Goal: Find specific page/section: Find specific page/section

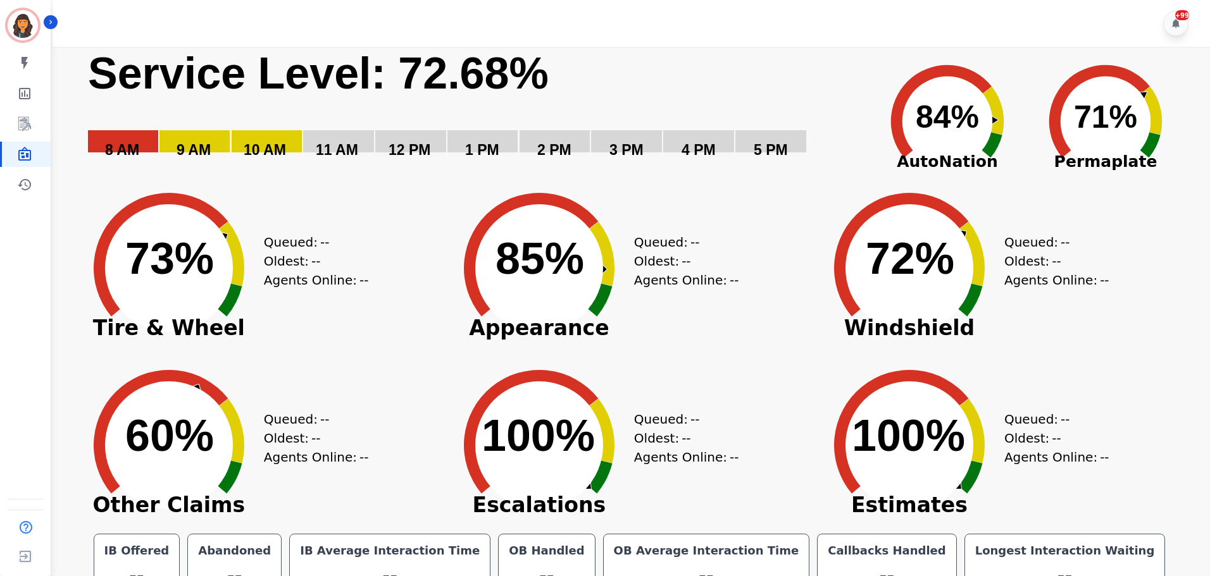
scroll to position [28, 0]
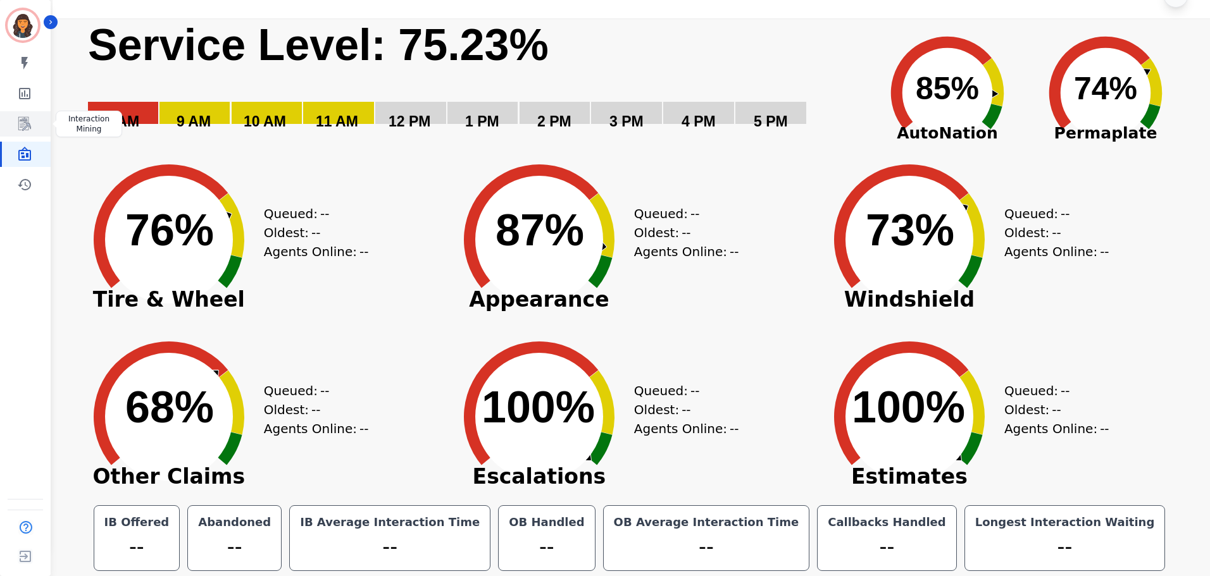
click at [27, 130] on icon "Sidebar" at bounding box center [24, 124] width 13 height 14
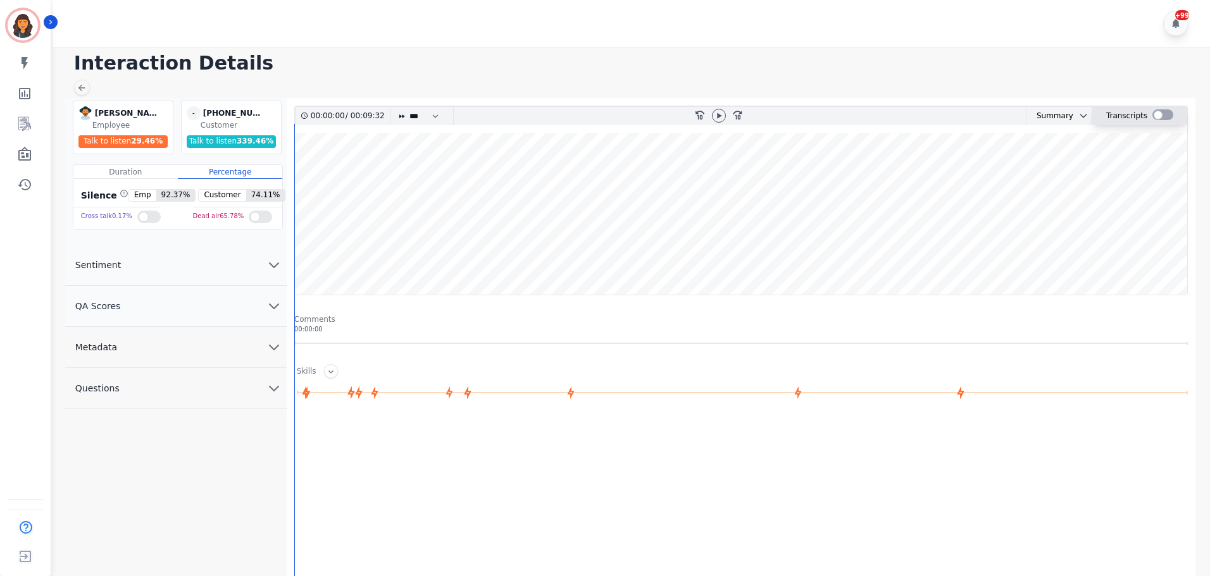
click at [1160, 116] on div at bounding box center [1162, 114] width 21 height 11
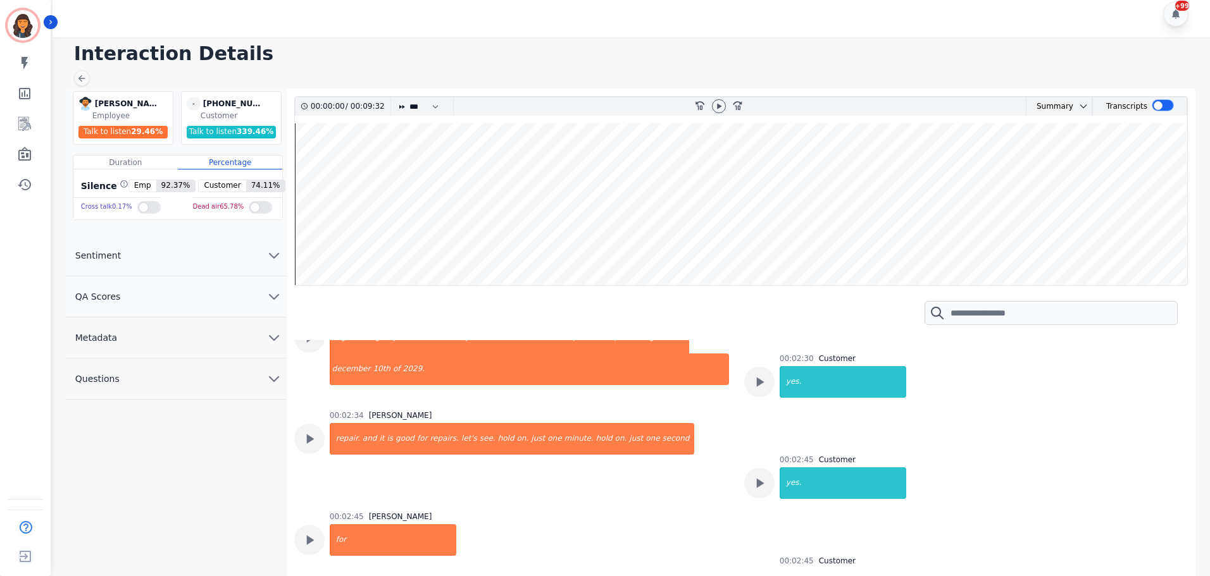
scroll to position [1471, 0]
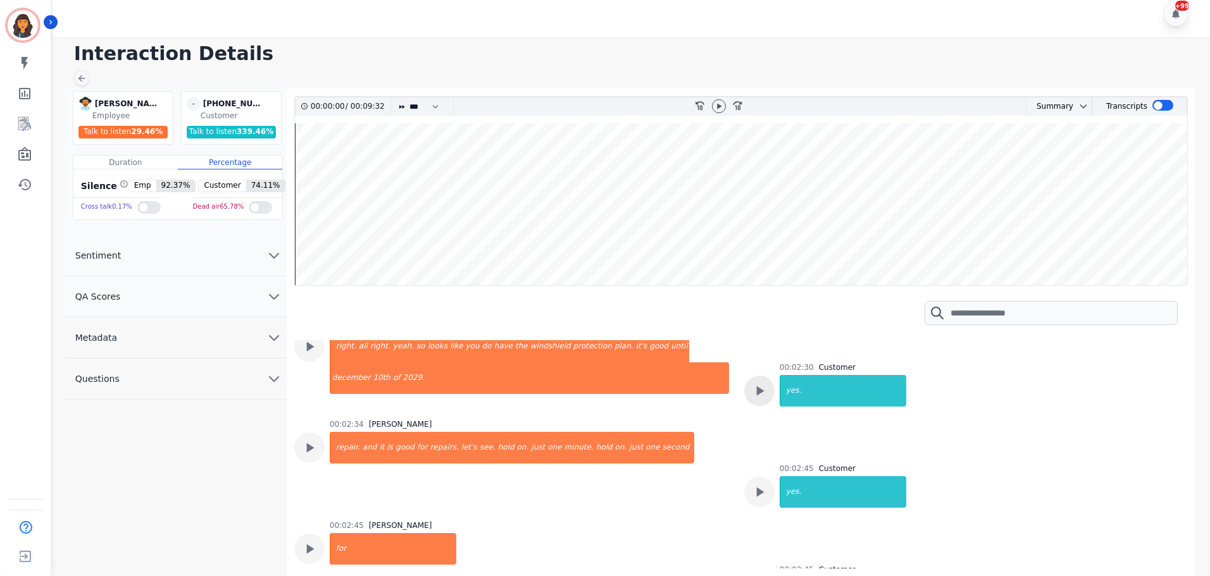
click at [751, 390] on icon at bounding box center [759, 391] width 16 height 16
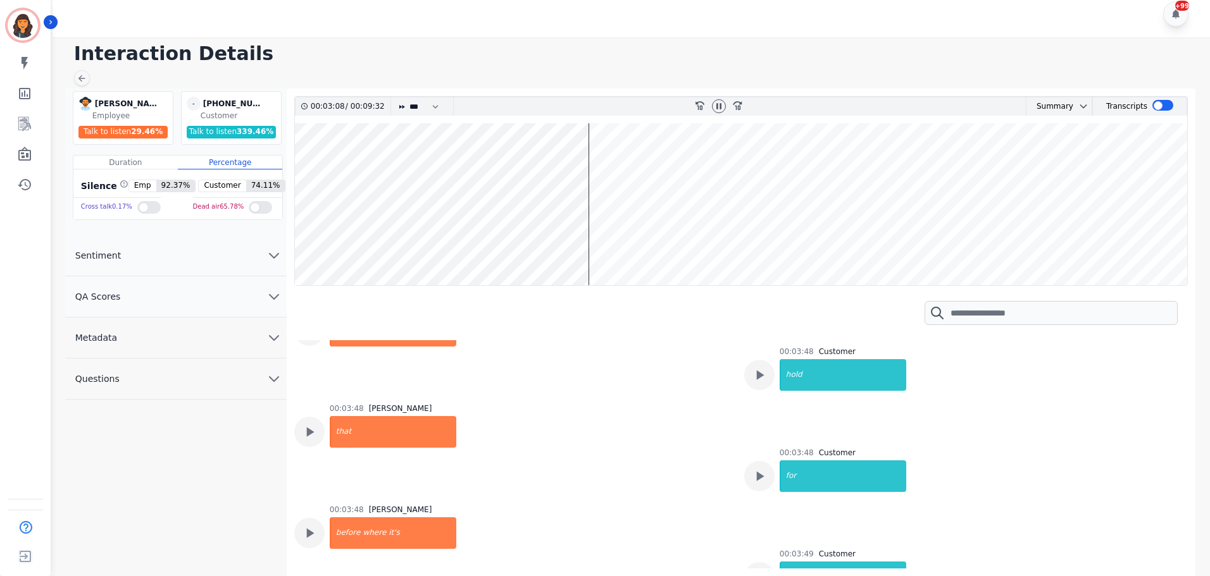
scroll to position [2594, 0]
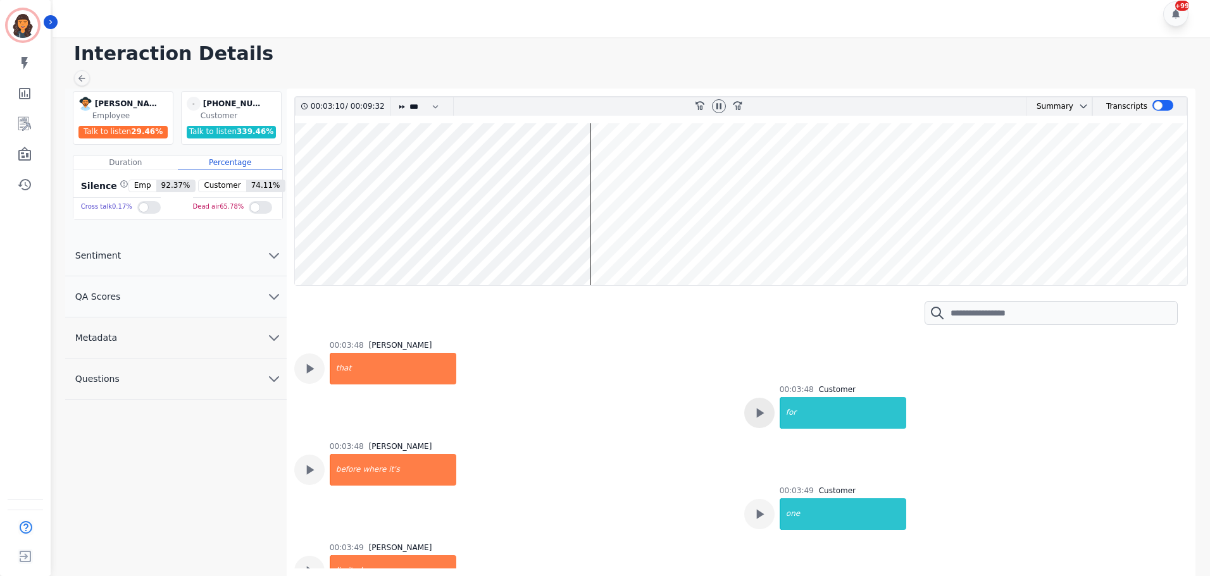
click at [760, 419] on icon at bounding box center [759, 413] width 16 height 16
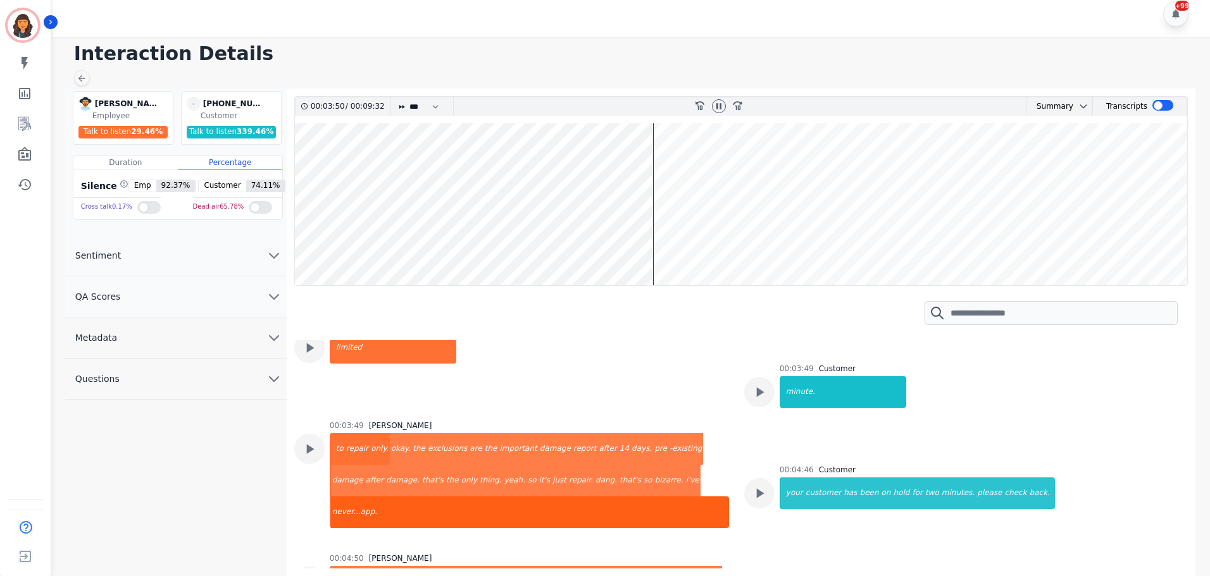
scroll to position [2848, 0]
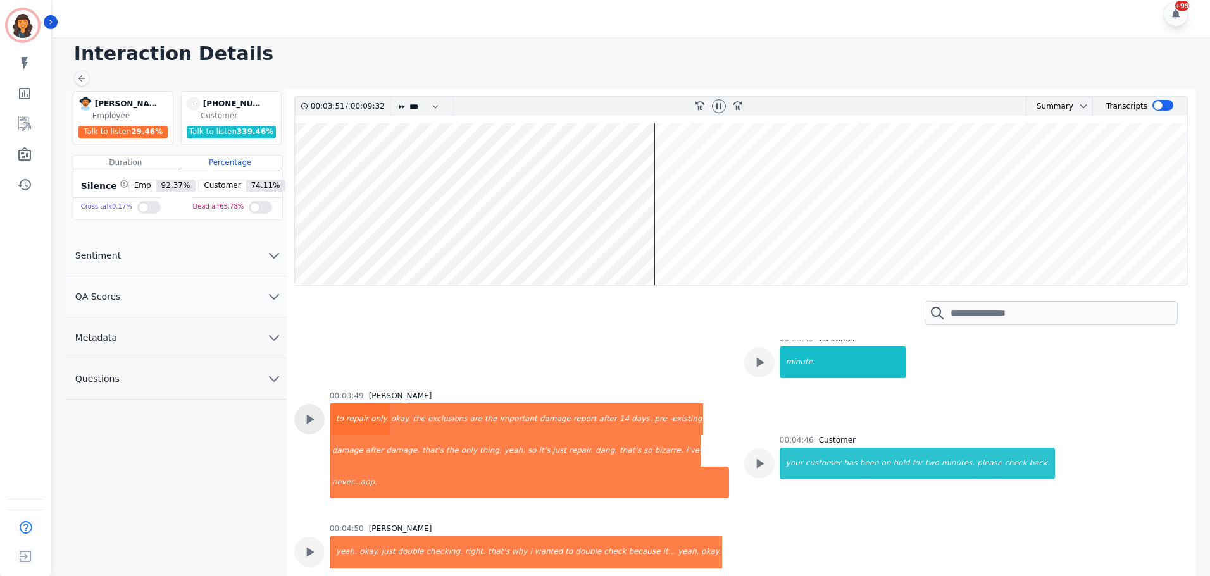
click at [309, 419] on icon at bounding box center [310, 419] width 8 height 9
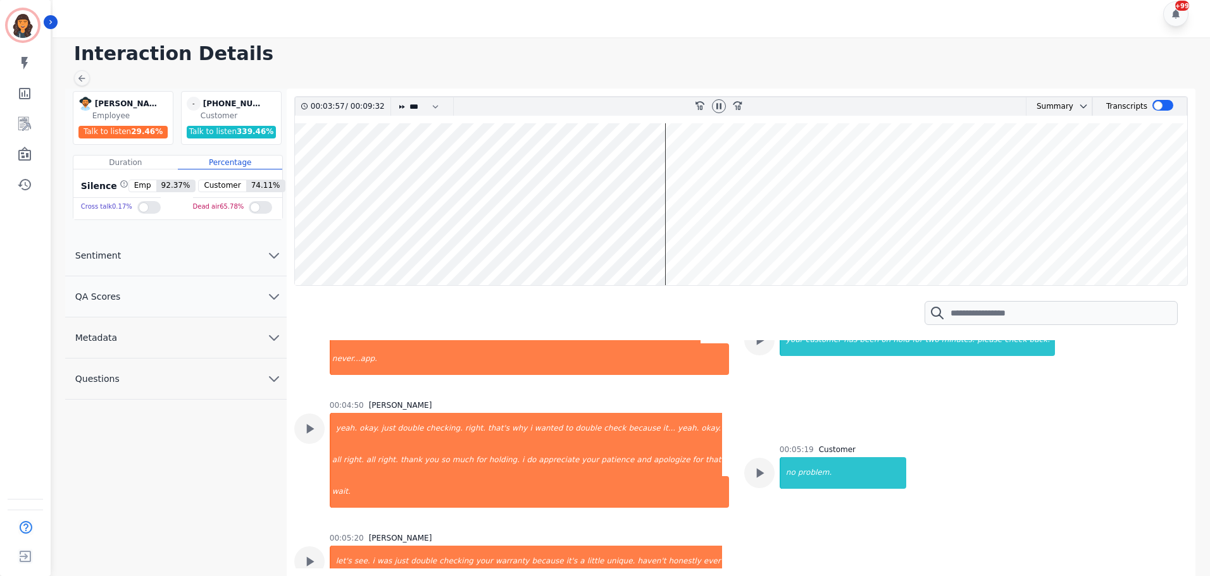
scroll to position [2974, 0]
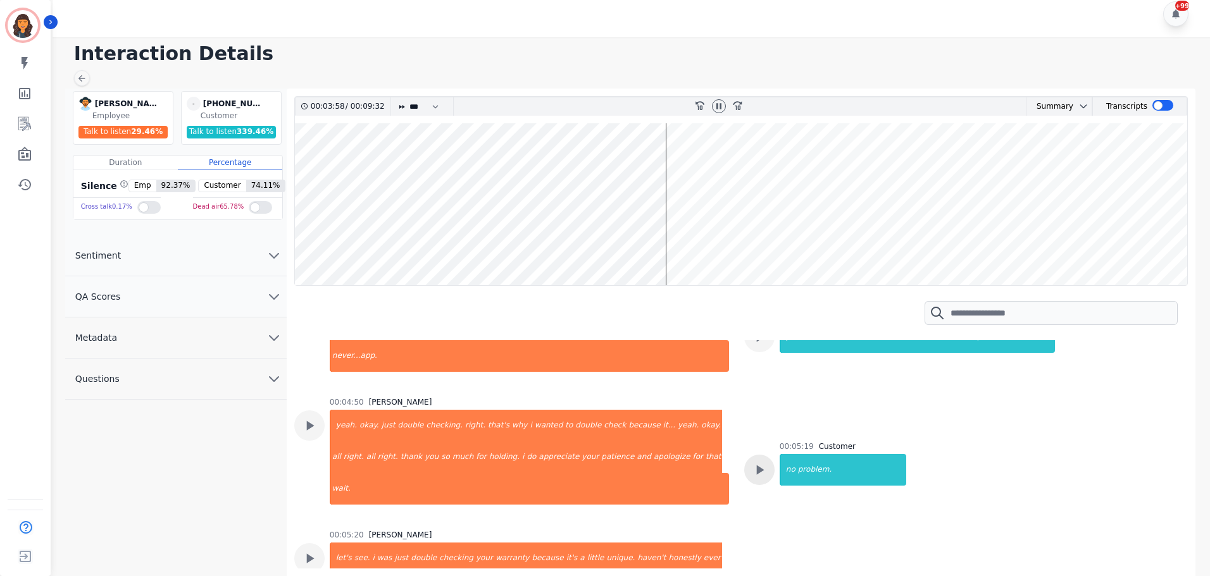
click at [763, 462] on icon at bounding box center [759, 470] width 16 height 16
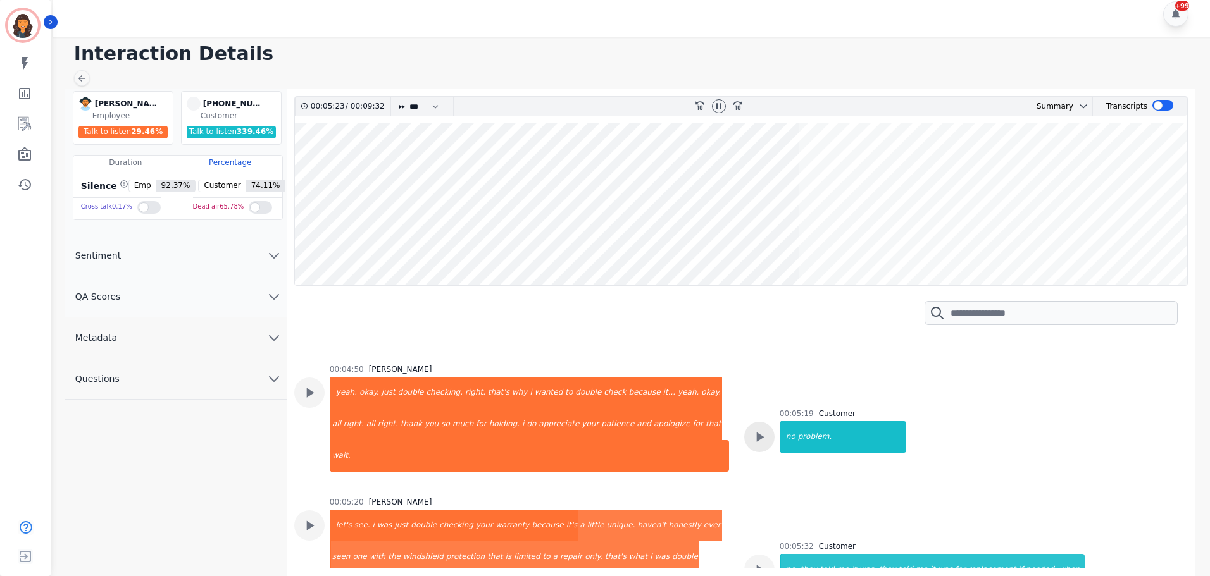
scroll to position [3037, 0]
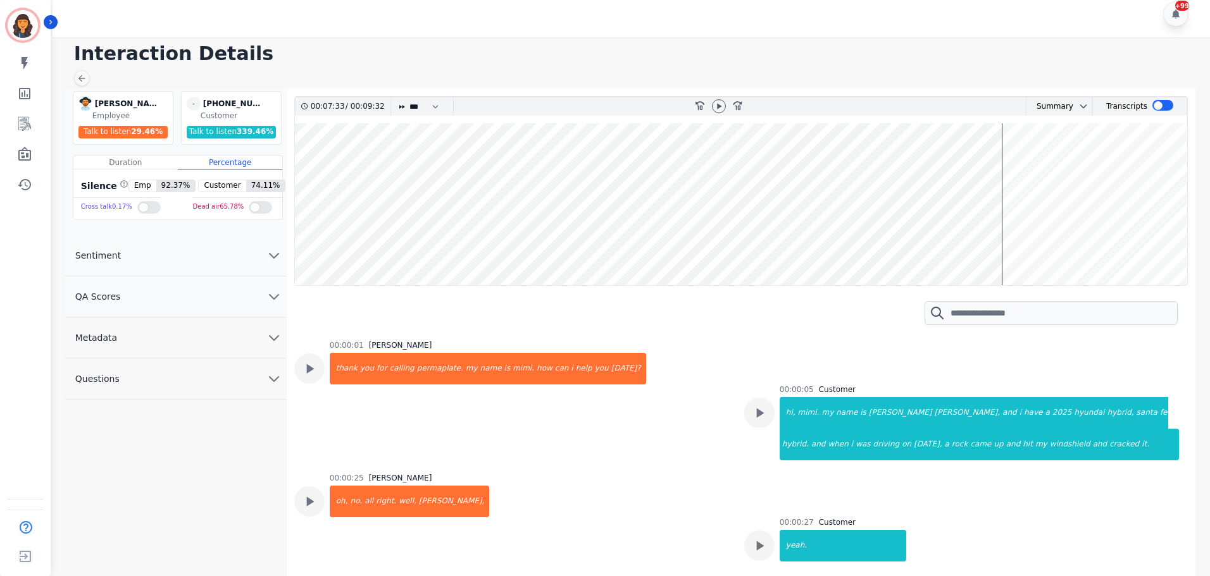
scroll to position [3037, 0]
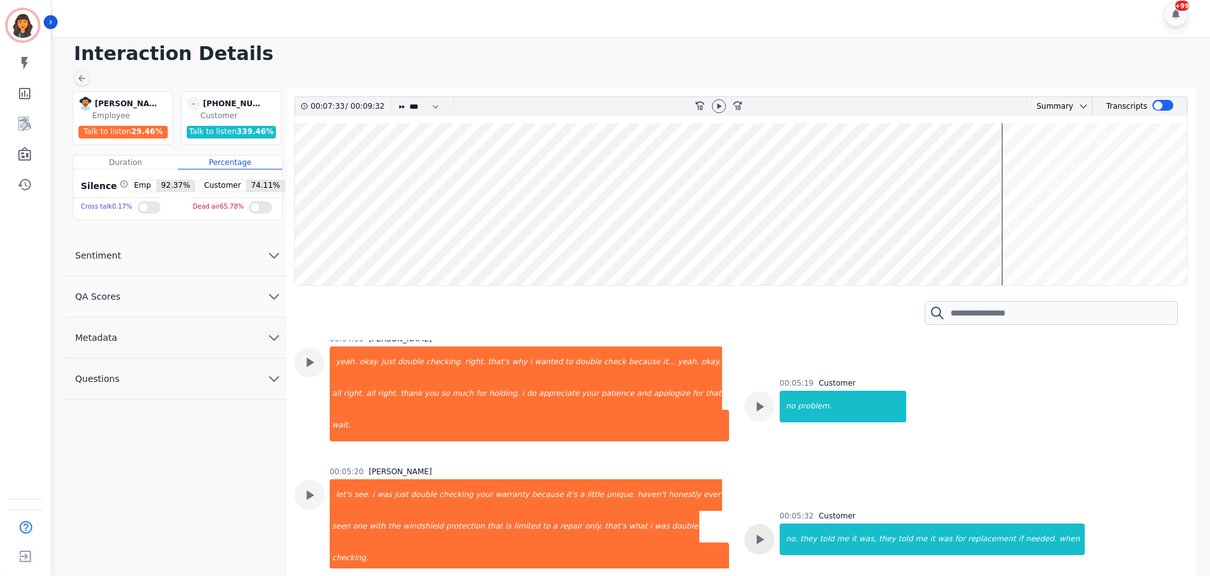
click at [764, 532] on icon at bounding box center [759, 540] width 16 height 16
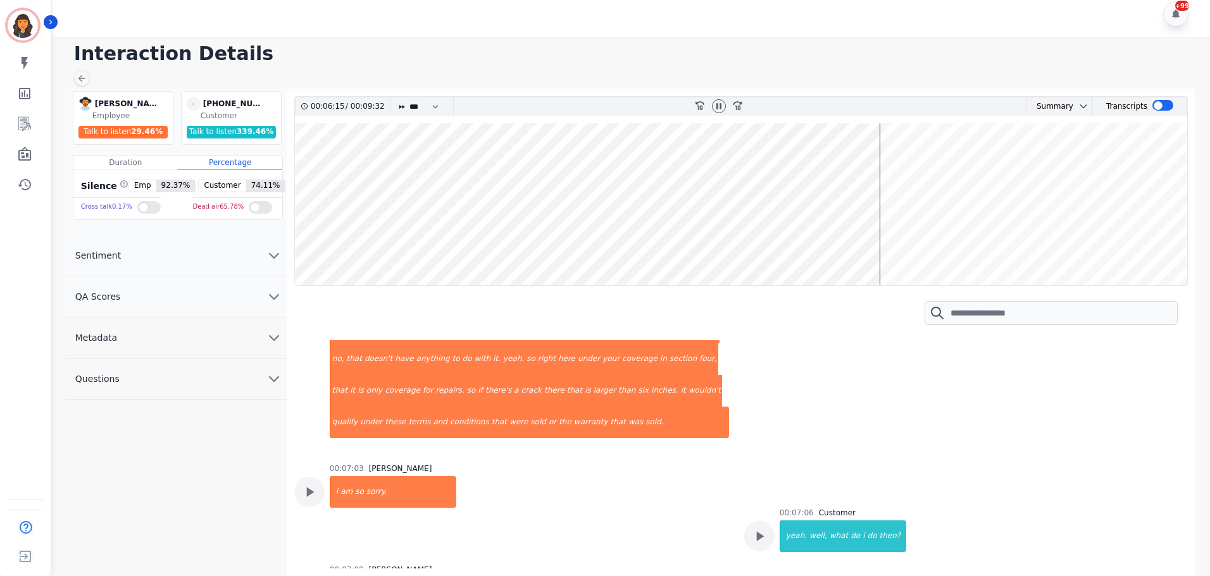
scroll to position [3670, 0]
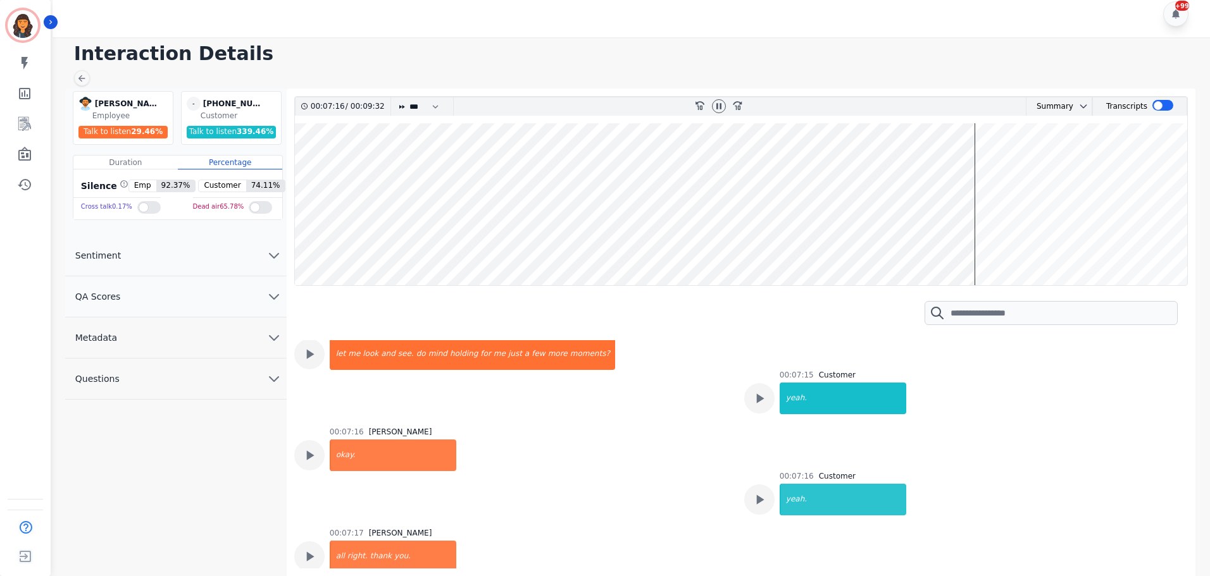
scroll to position [3923, 0]
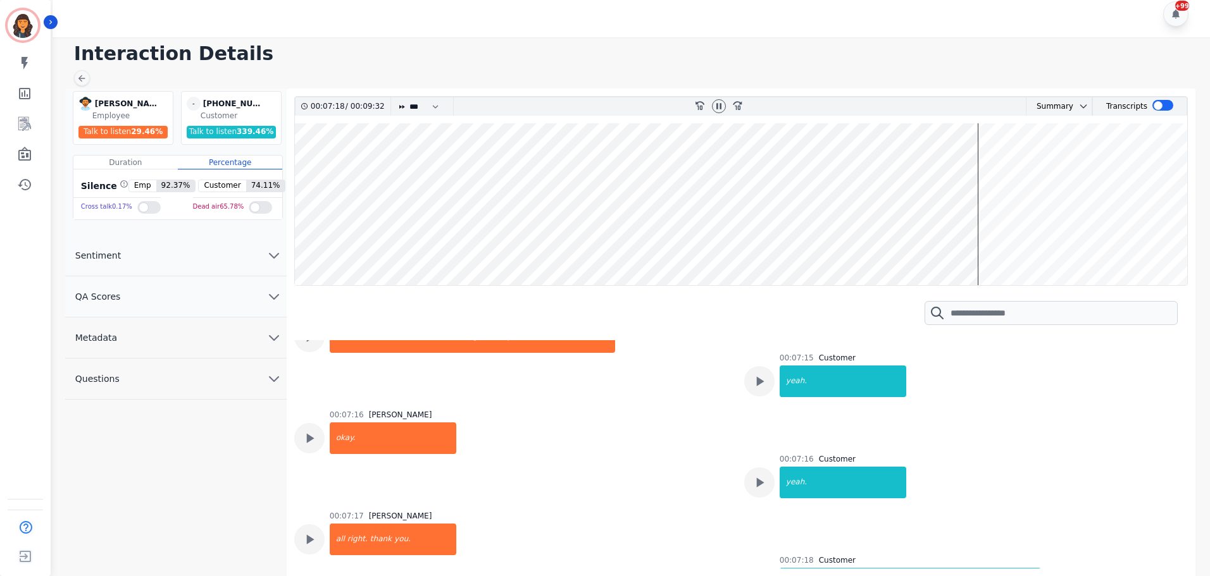
click at [764, 576] on icon at bounding box center [759, 584] width 16 height 16
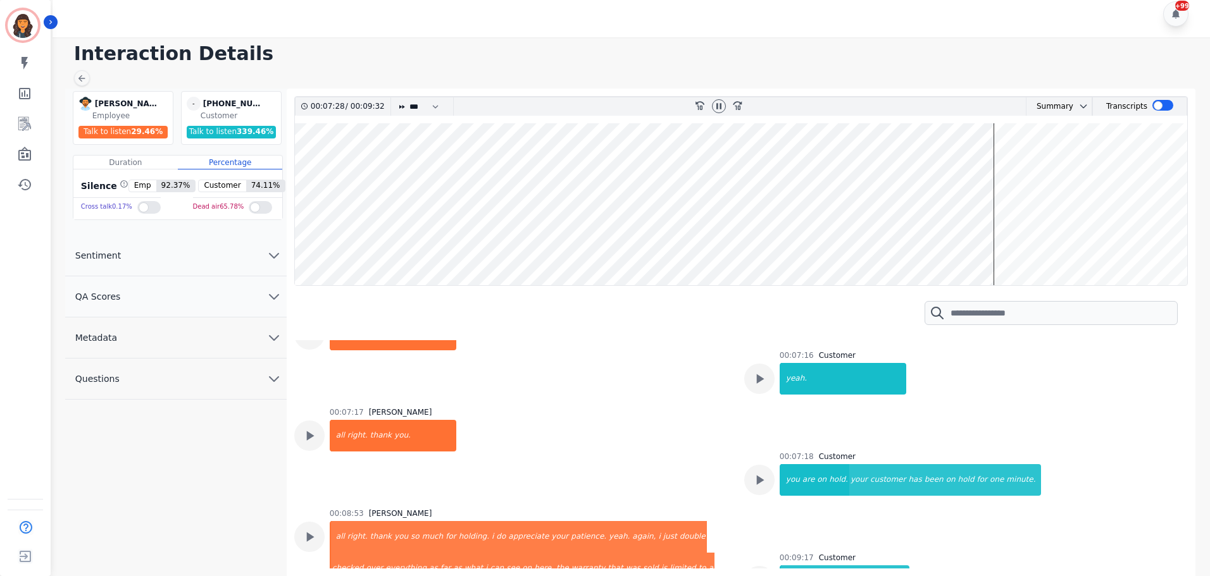
scroll to position [4050, 0]
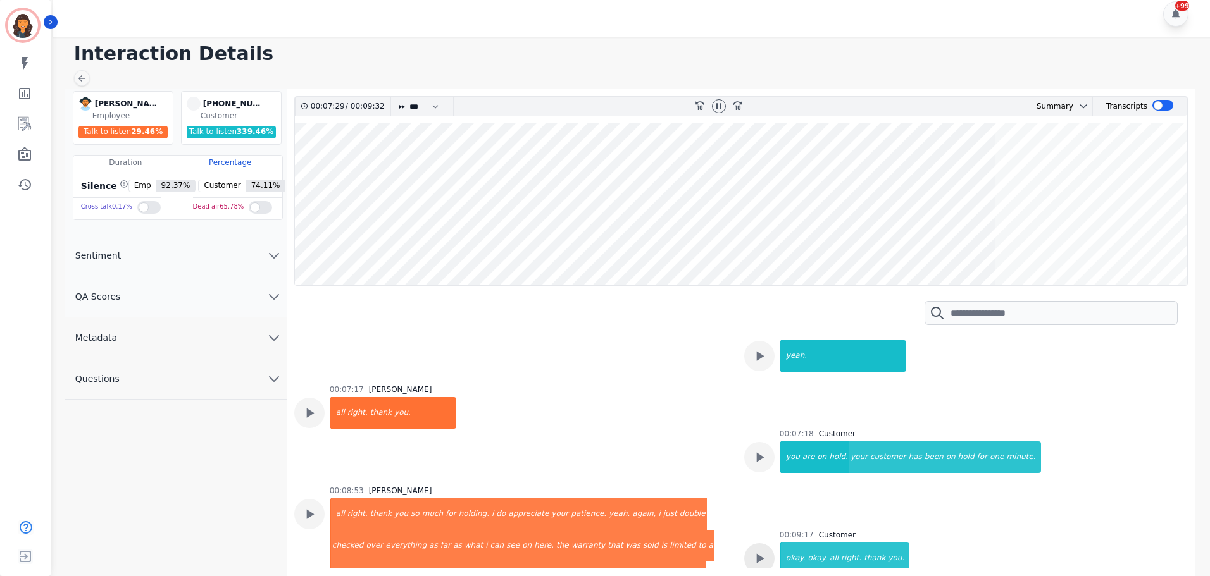
click at [756, 554] on icon at bounding box center [760, 558] width 8 height 9
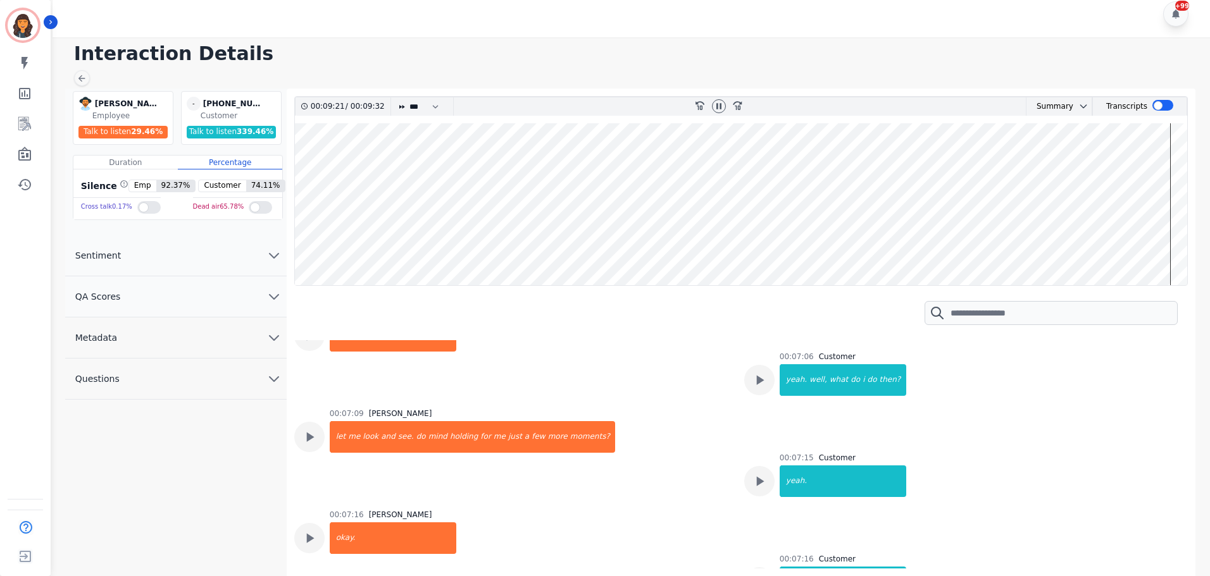
scroll to position [3749, 0]
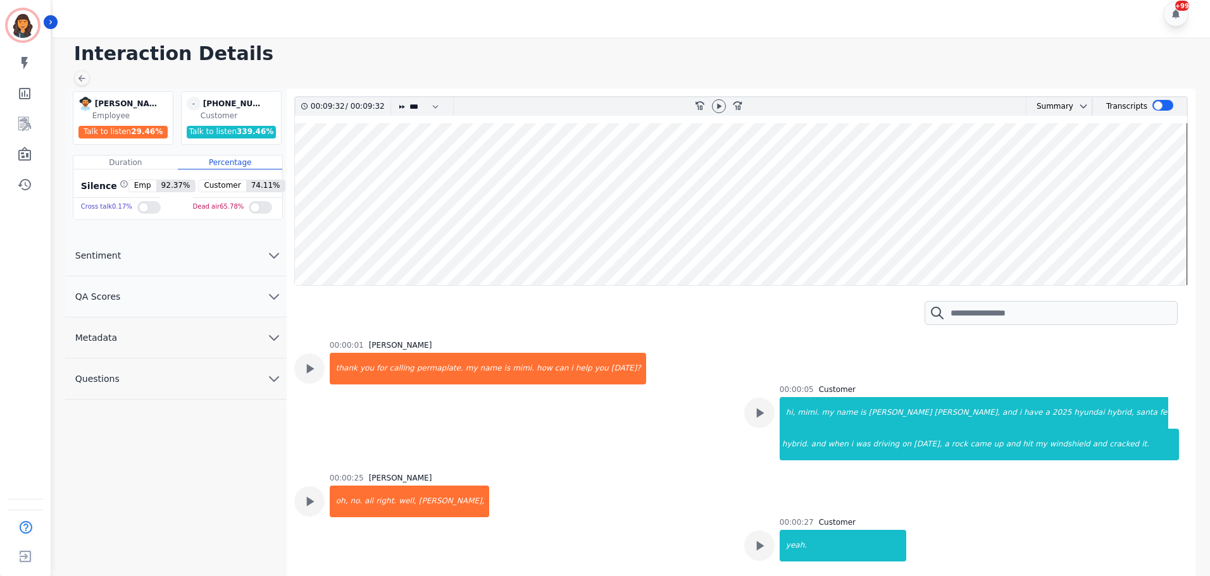
scroll to position [3749, 0]
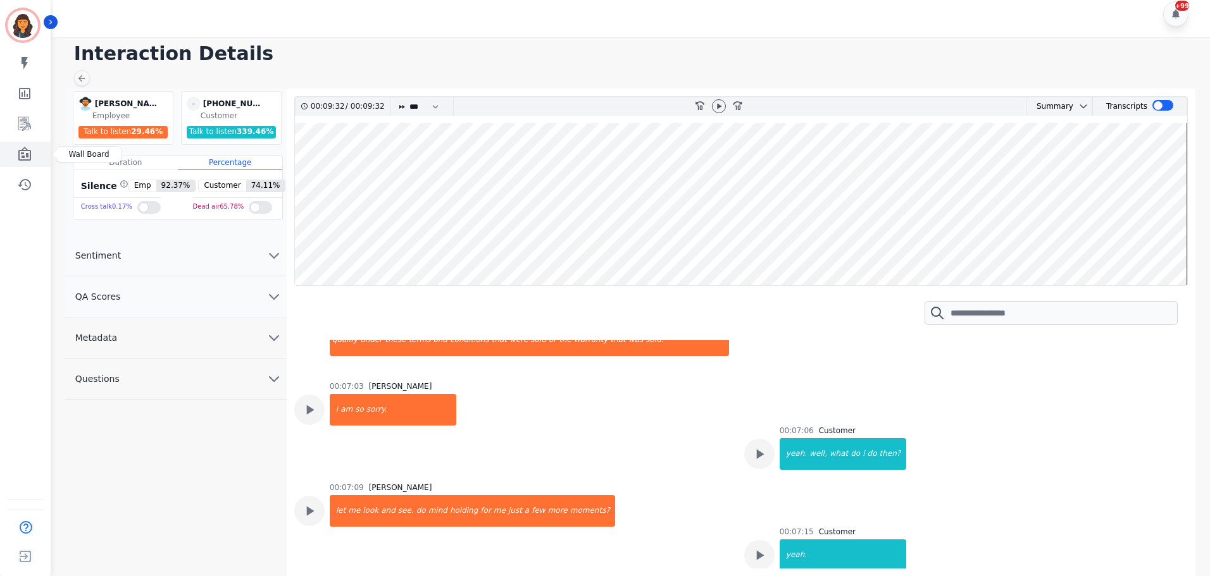
click at [24, 147] on icon "Sidebar" at bounding box center [24, 154] width 13 height 14
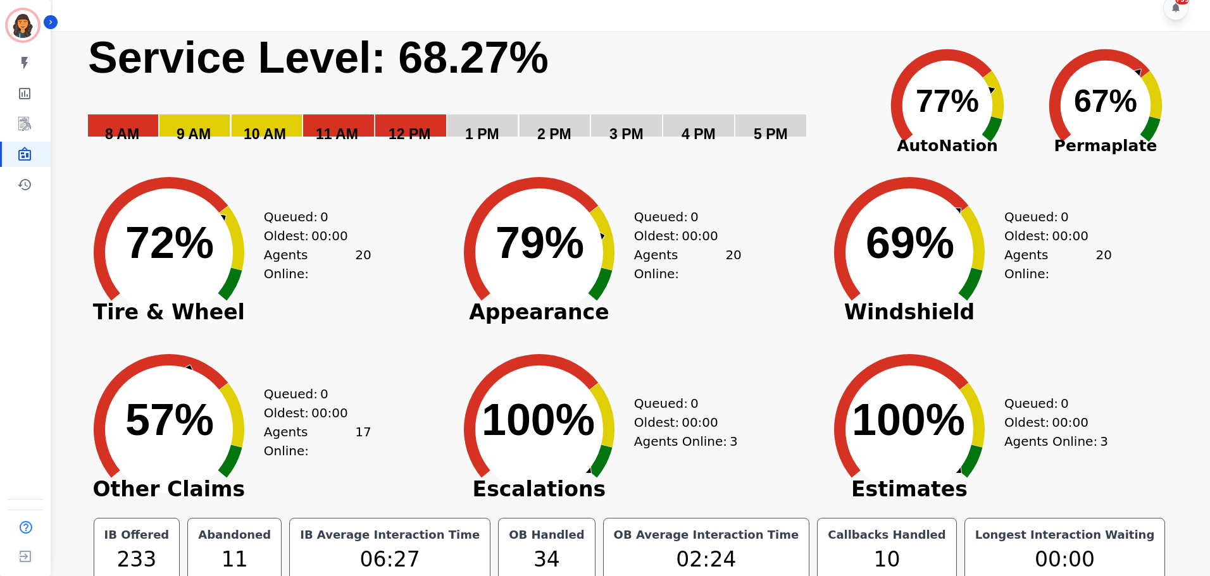
scroll to position [28, 0]
